Goal: Information Seeking & Learning: Learn about a topic

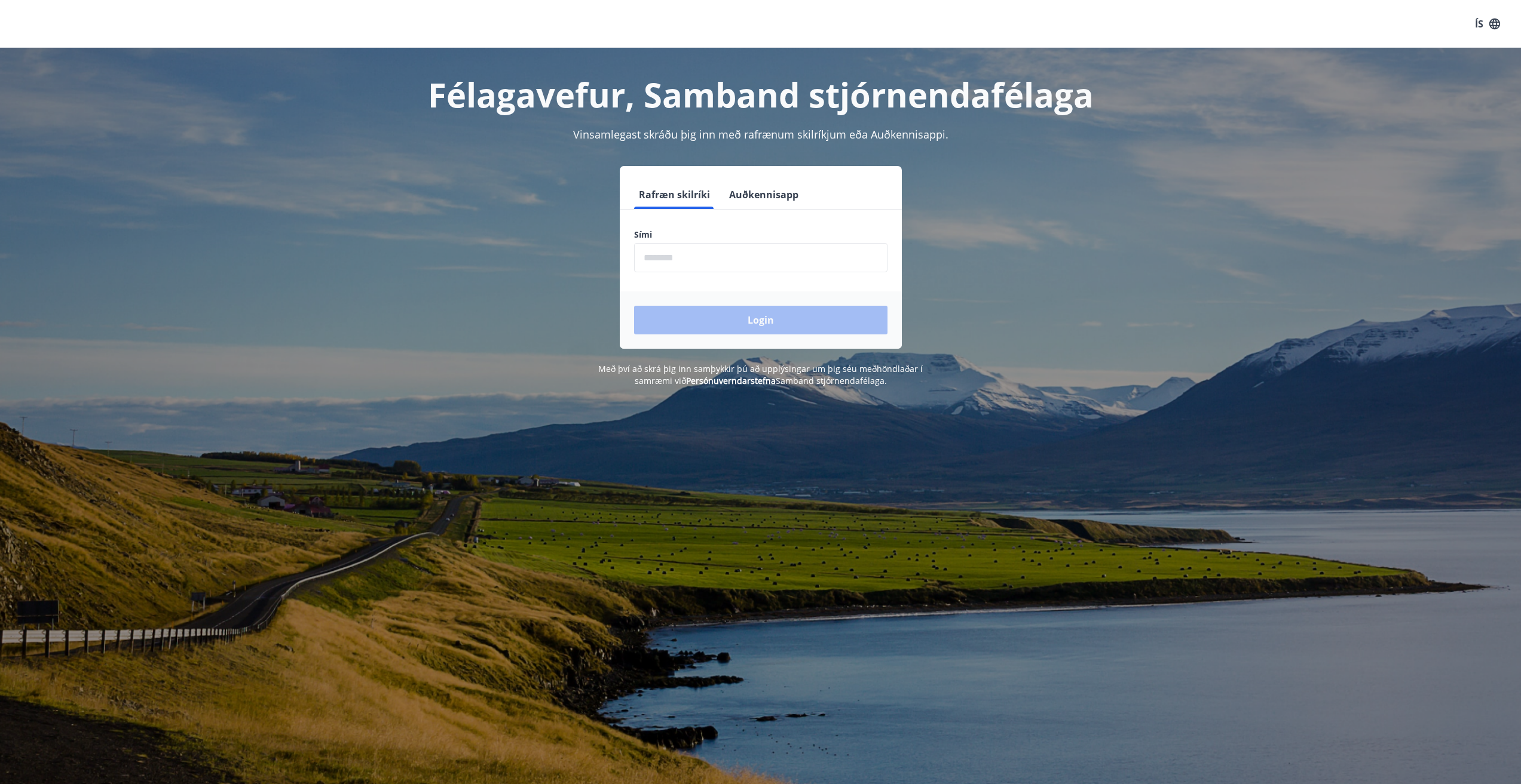
click at [750, 189] on button "Auðkennisapp" at bounding box center [763, 195] width 79 height 29
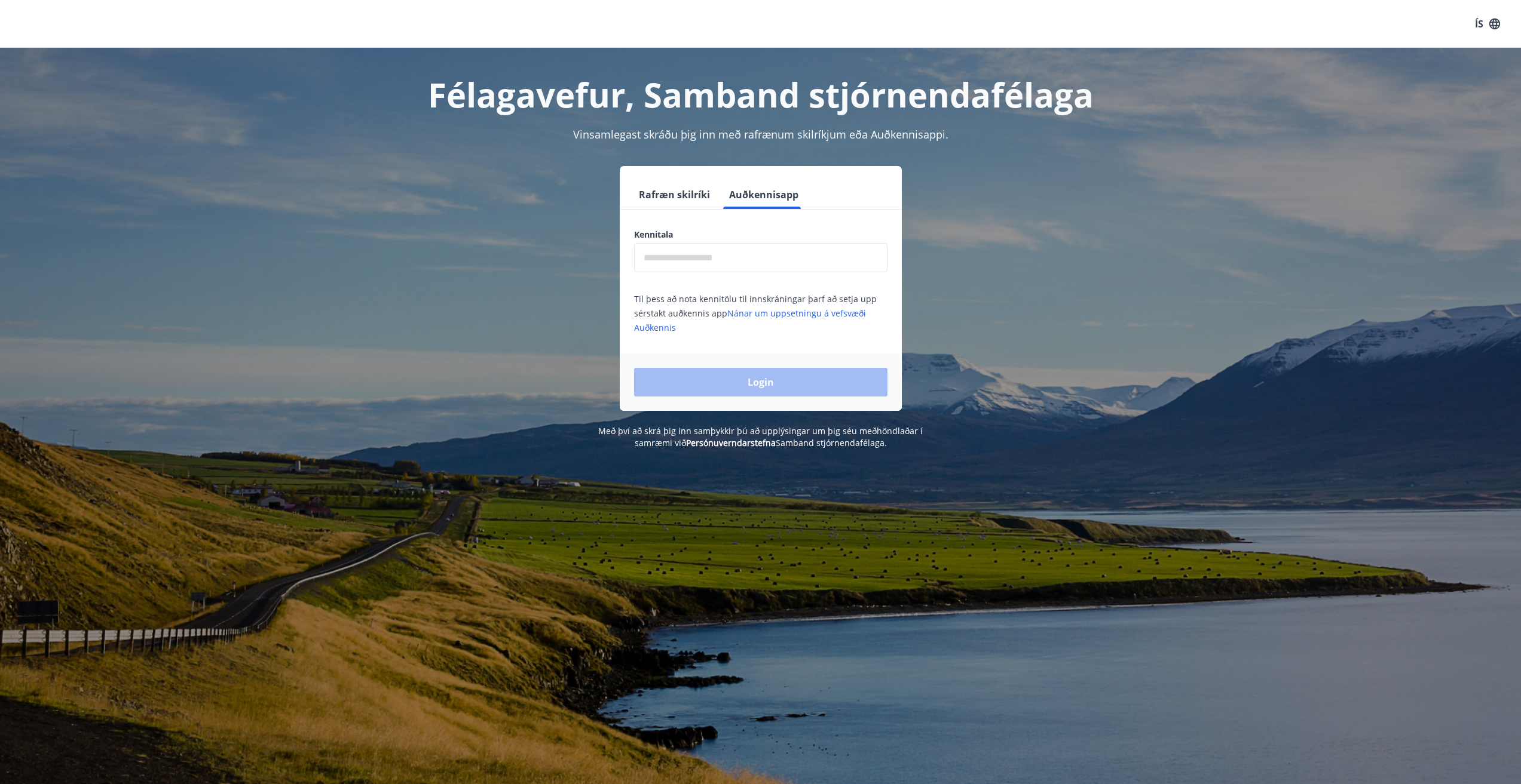
click at [650, 254] on input "text" at bounding box center [760, 257] width 254 height 29
type input "**********"
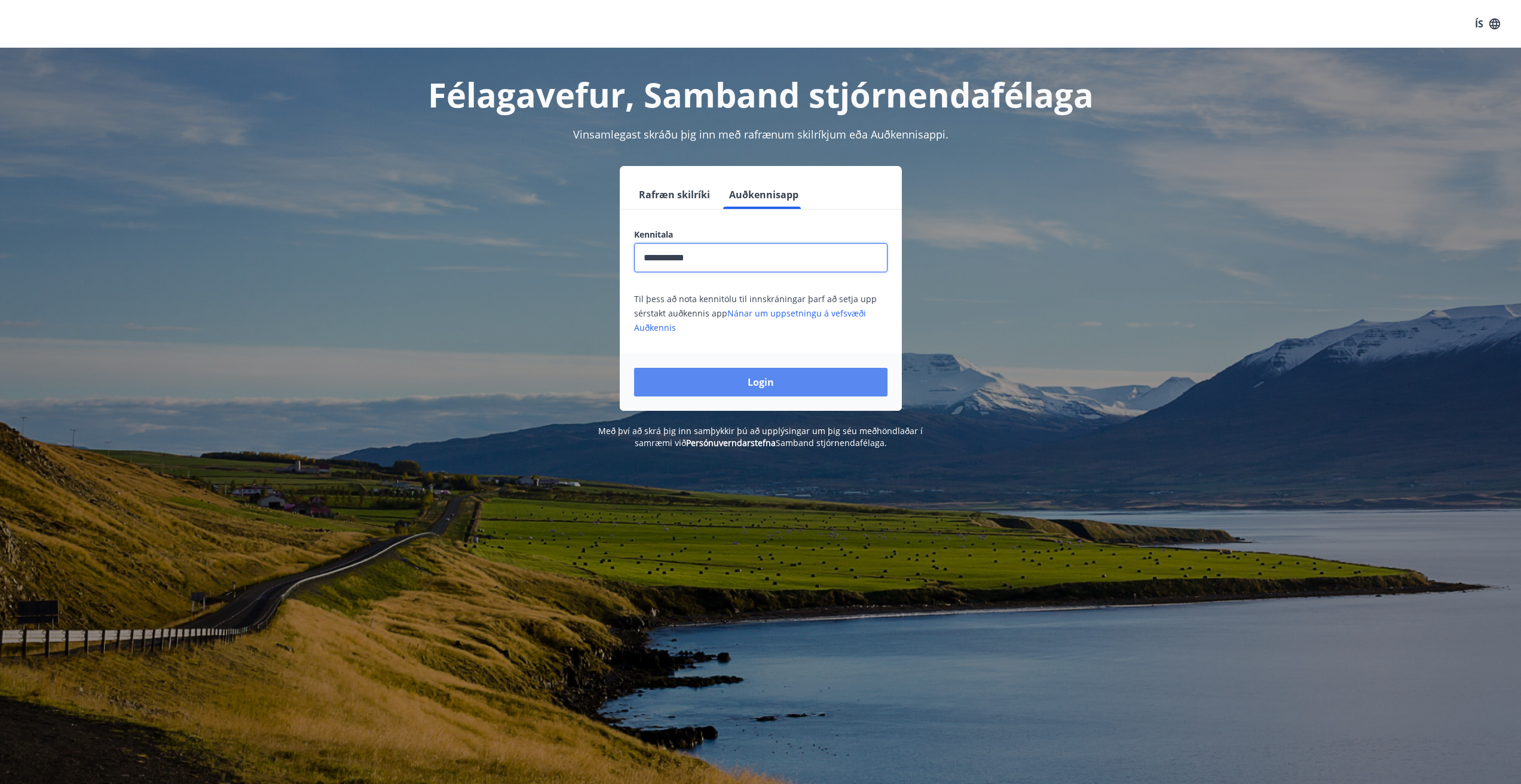
click at [736, 386] on button "Login" at bounding box center [760, 383] width 254 height 29
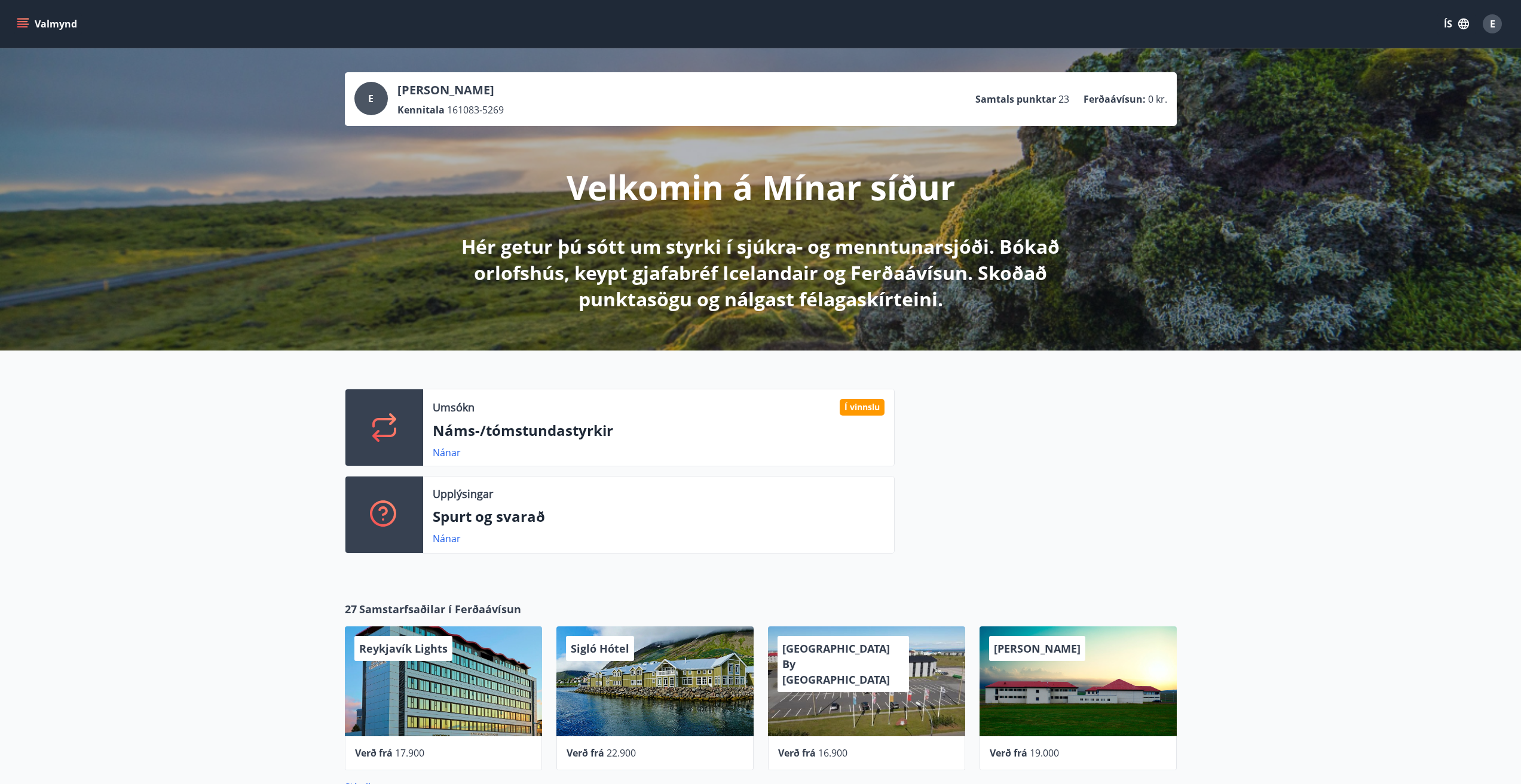
click at [546, 433] on p "Náms-/tómstundastyrkir" at bounding box center [658, 430] width 452 height 20
click at [446, 456] on link "Nánar" at bounding box center [447, 453] width 28 height 13
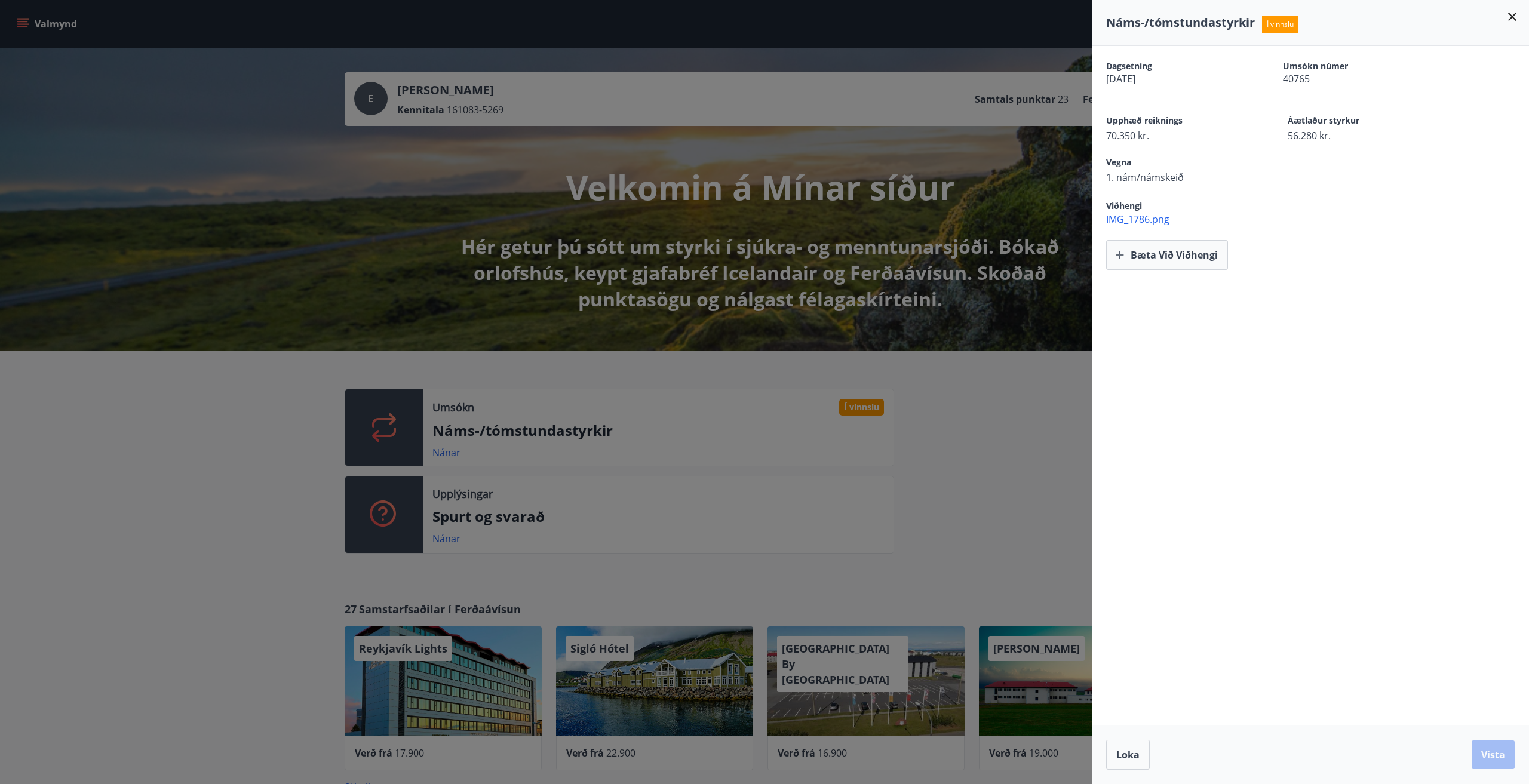
click at [1136, 214] on span "IMG_1786.png" at bounding box center [1317, 219] width 423 height 13
click at [1512, 14] on icon at bounding box center [1513, 17] width 14 height 14
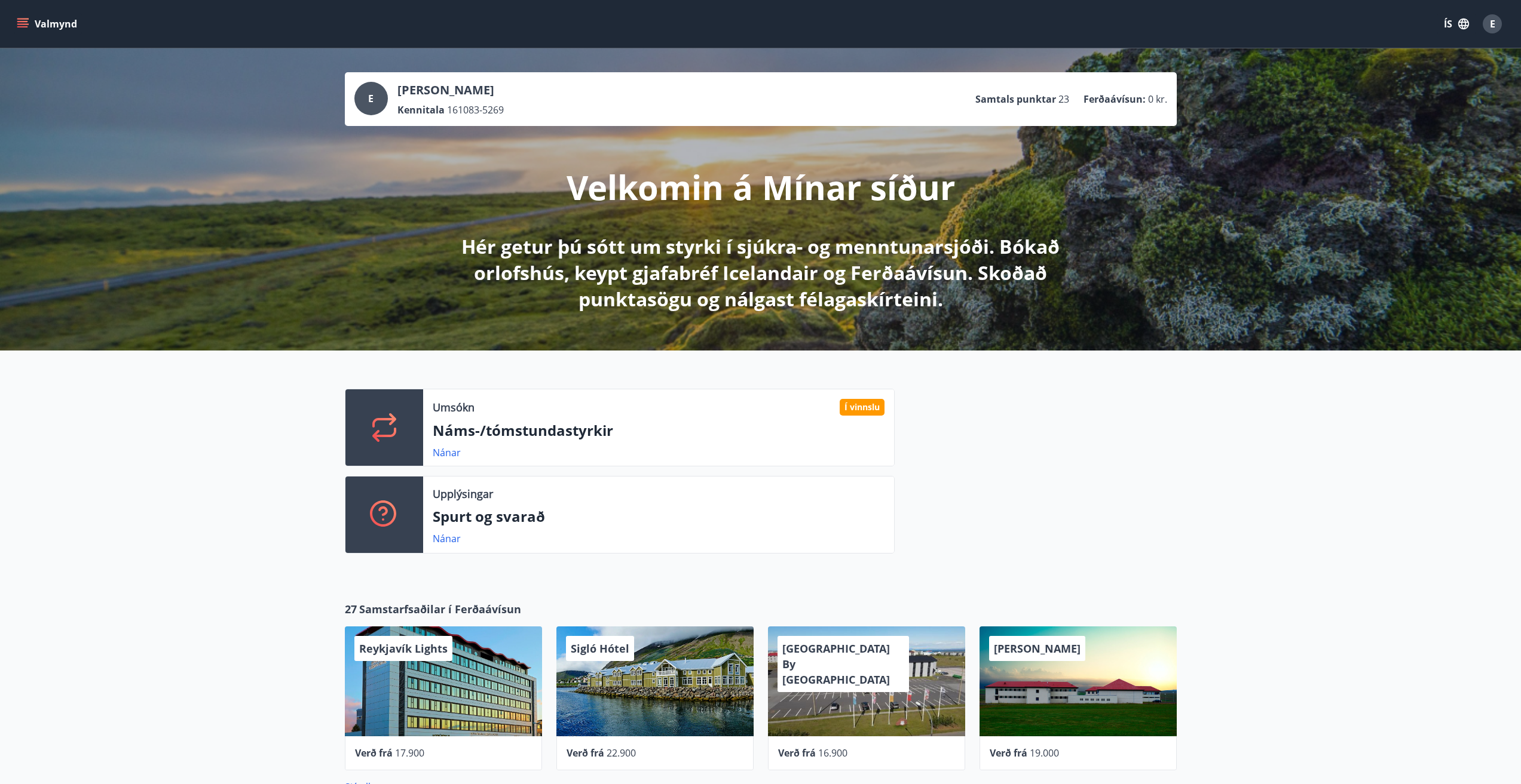
click at [176, 520] on div "Umsókn Í vinnslu Náms-/tómstundastyrkir Nánar Upplýsingar Spurt og svarað Nánar" at bounding box center [760, 467] width 1521 height 232
click at [455, 451] on link "Nánar" at bounding box center [447, 453] width 28 height 13
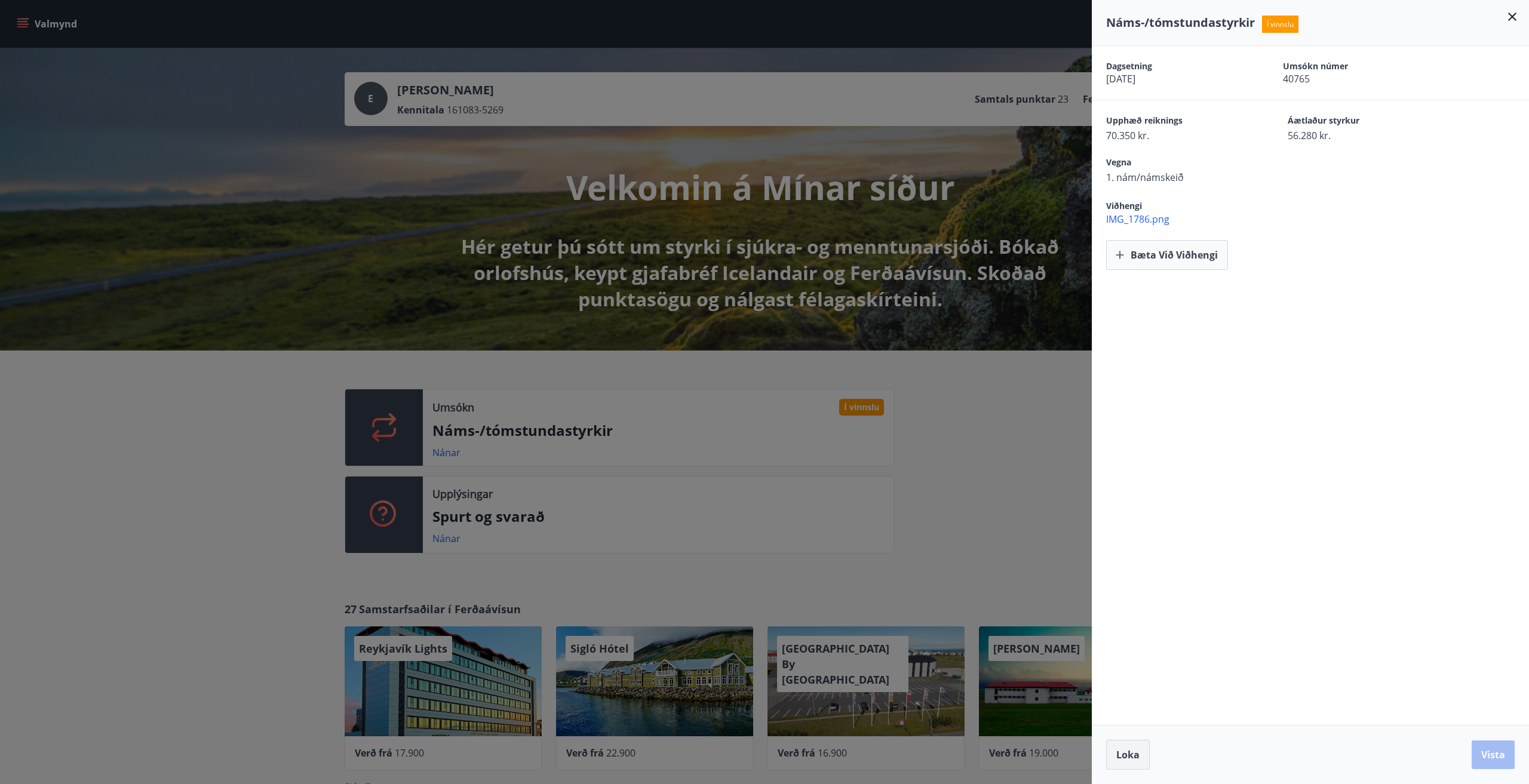
click at [1114, 753] on button "Loka" at bounding box center [1128, 755] width 44 height 30
click at [1114, 753] on div "Verð frá 19.000" at bounding box center [1077, 753] width 177 height 14
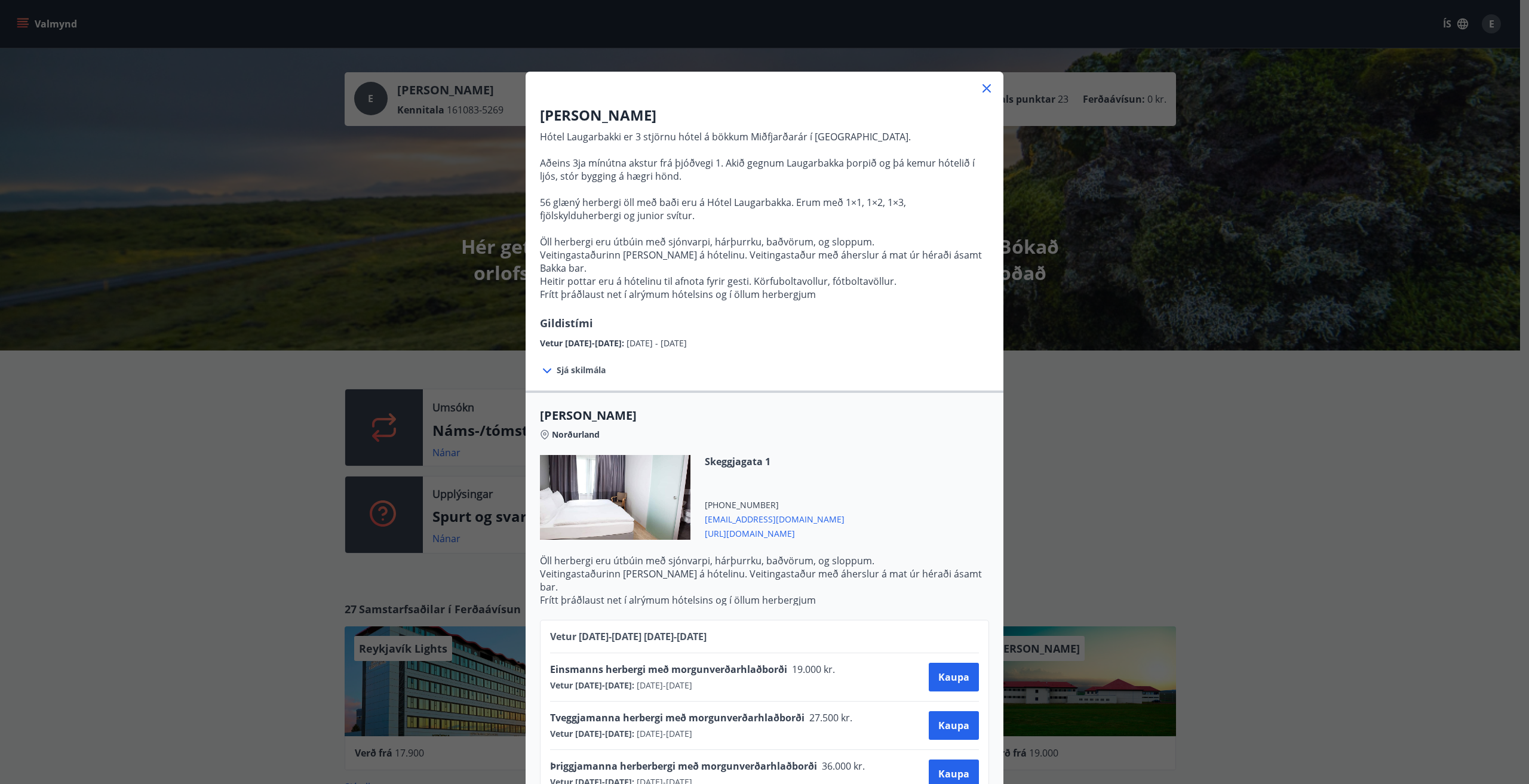
click at [980, 88] on icon at bounding box center [987, 89] width 14 height 14
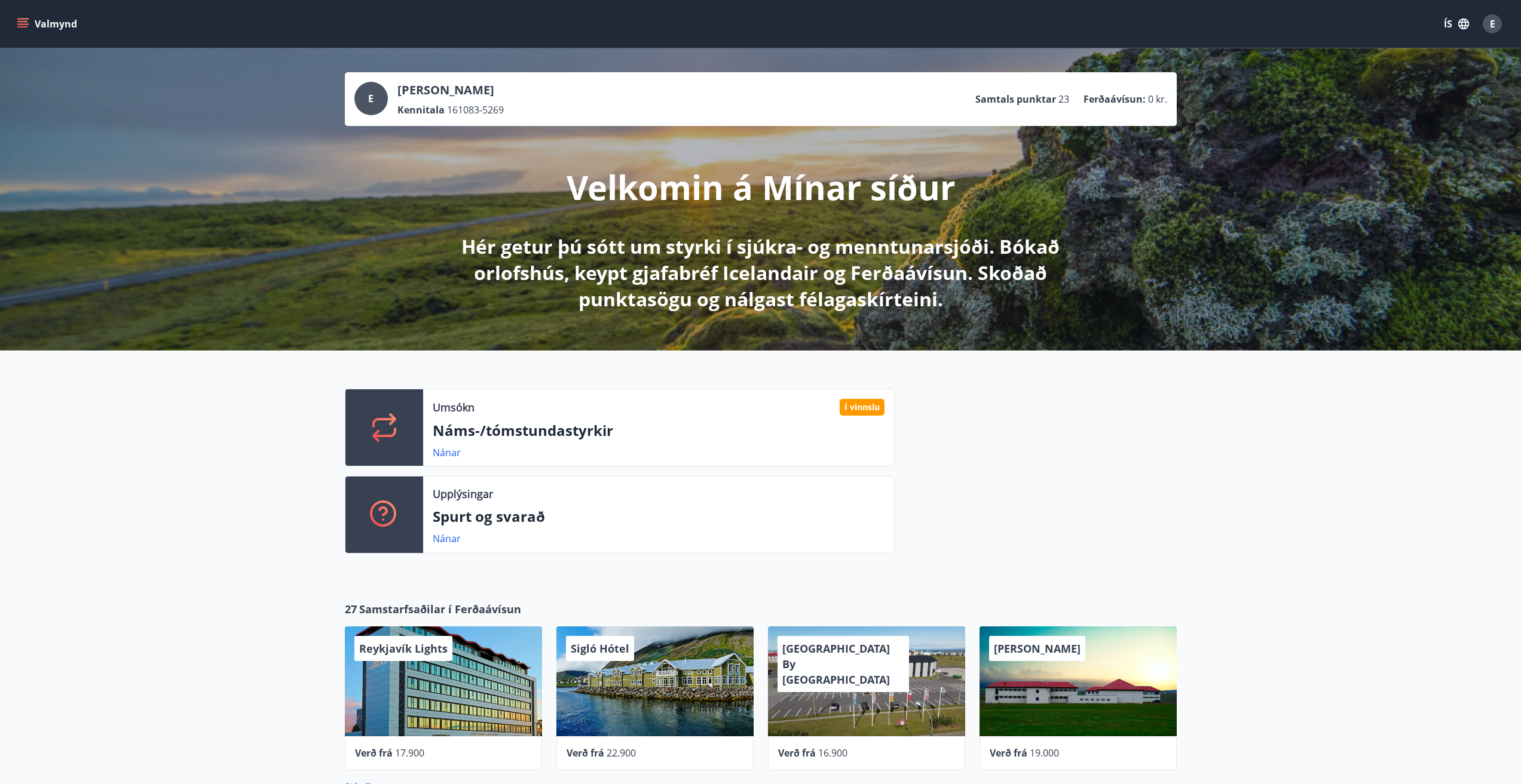
click at [27, 18] on button "Valmynd" at bounding box center [48, 23] width 68 height 22
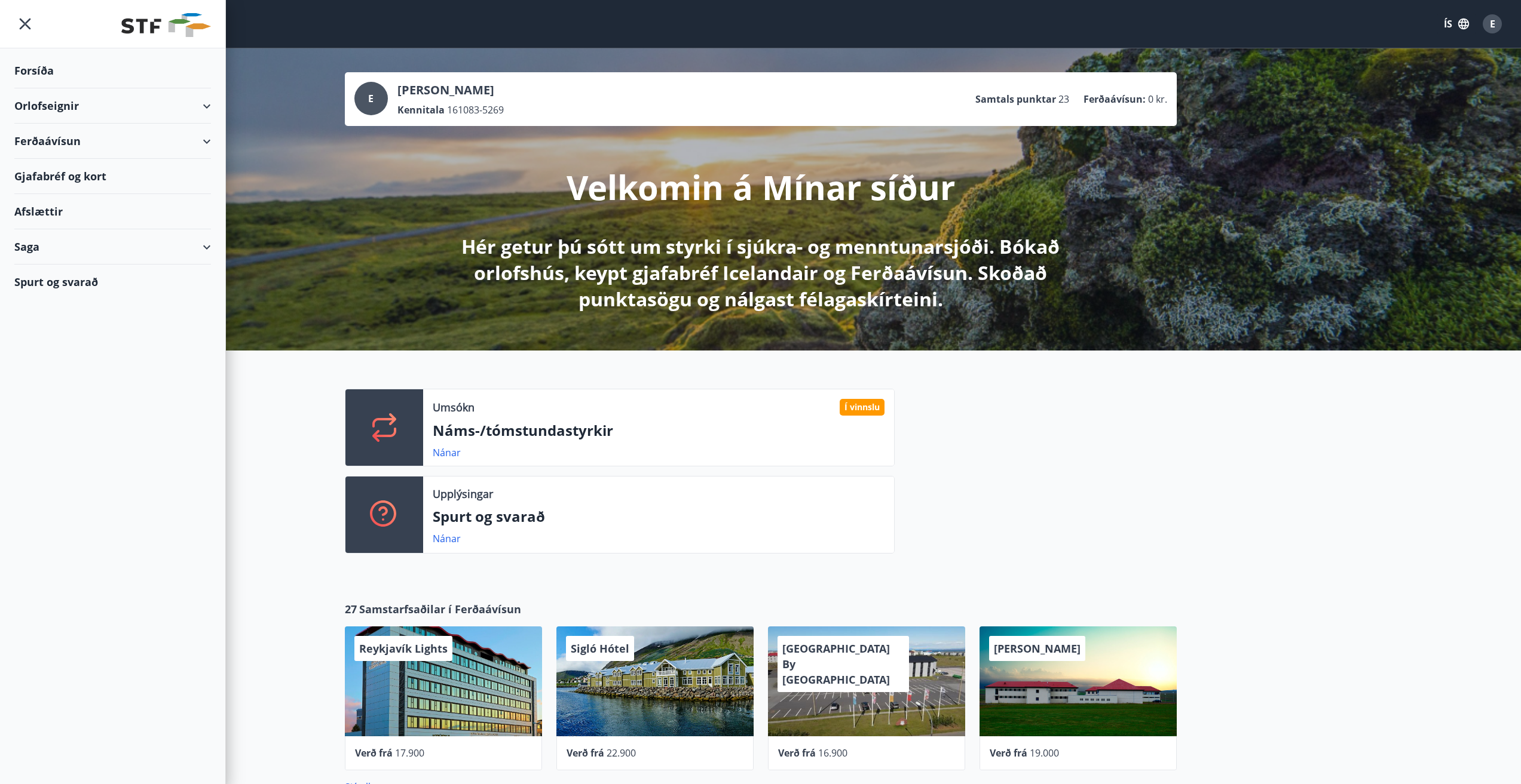
click at [197, 102] on div "Orlofseignir" at bounding box center [113, 106] width 197 height 35
click at [25, 69] on div "Forsíða" at bounding box center [113, 71] width 197 height 35
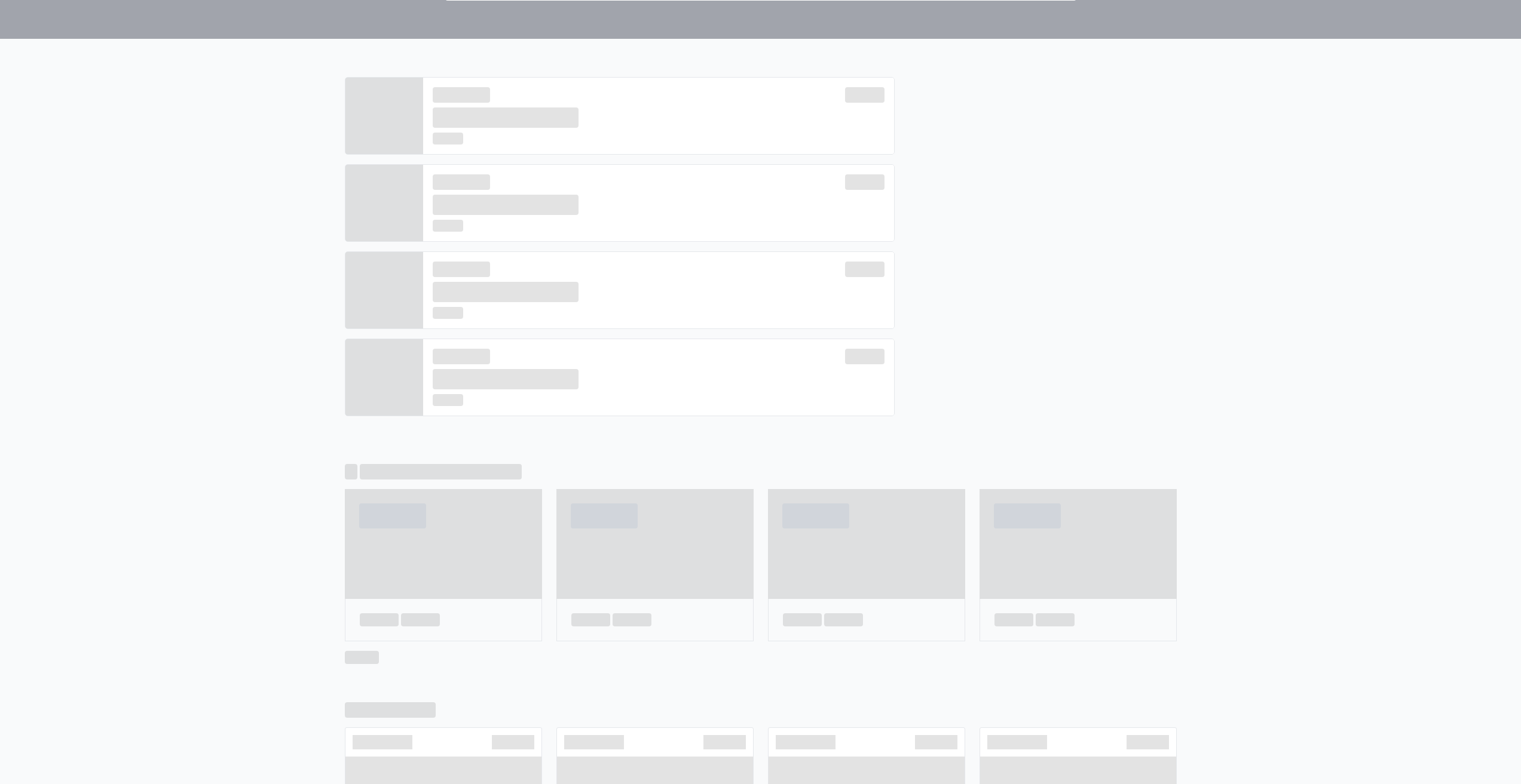
scroll to position [10, 0]
